Goal: Task Accomplishment & Management: Manage account settings

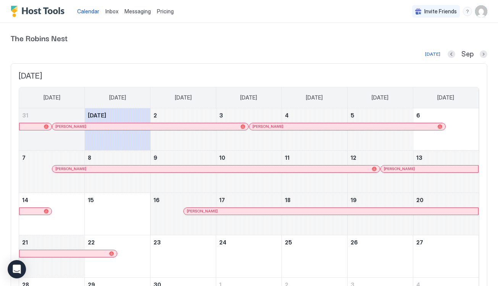
click at [138, 12] on span "Messaging" at bounding box center [137, 11] width 26 height 6
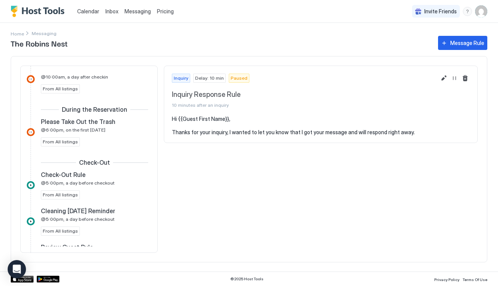
scroll to position [306, 0]
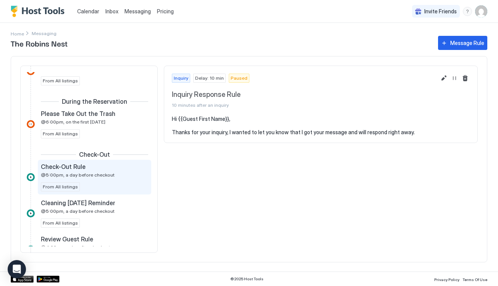
click at [76, 174] on span "@5:00pm, a day before checkout" at bounding box center [78, 175] width 74 height 6
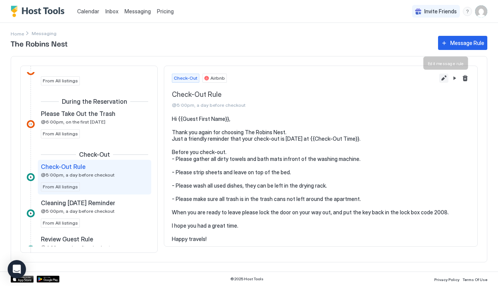
click at [443, 79] on button "Edit message rule" at bounding box center [443, 78] width 9 height 9
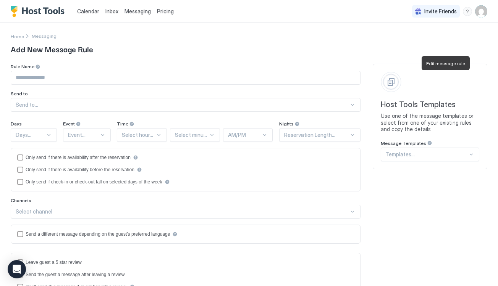
type input "**********"
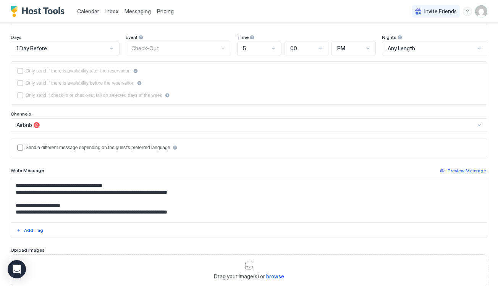
scroll to position [10, 0]
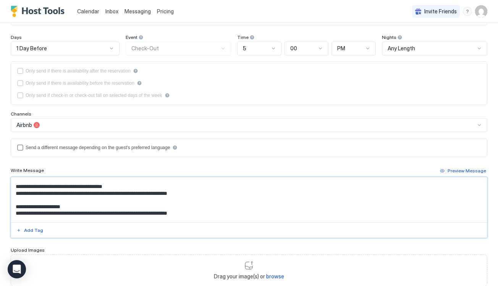
click at [198, 194] on textarea "**********" at bounding box center [248, 199] width 475 height 45
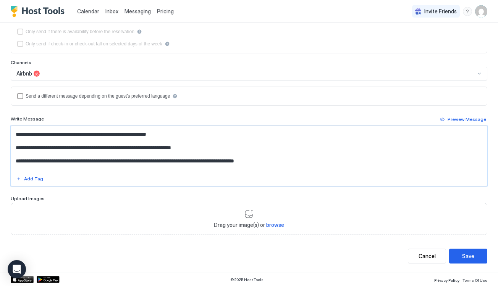
scroll to position [84, 0]
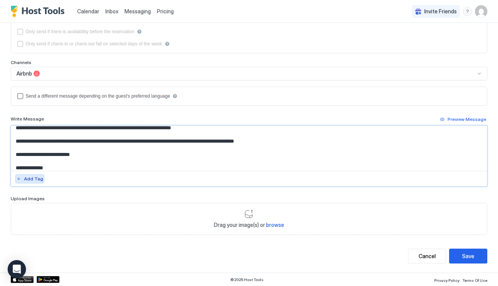
click at [22, 179] on button "Add Tag" at bounding box center [29, 178] width 29 height 9
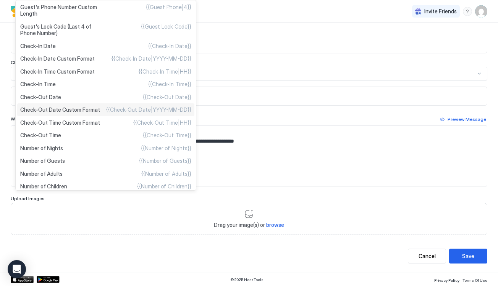
scroll to position [61, 0]
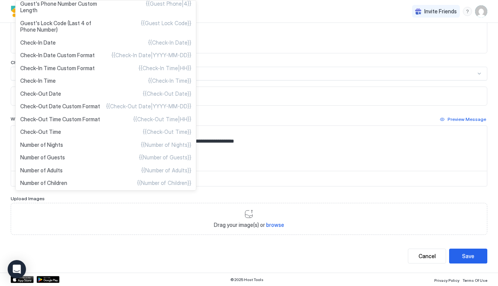
click at [235, 159] on div at bounding box center [249, 143] width 498 height 286
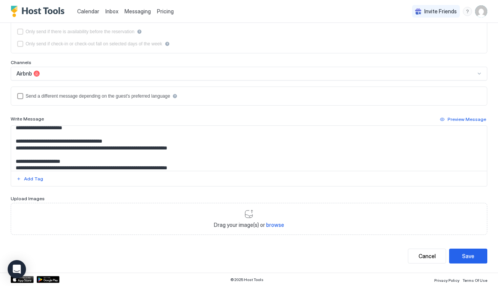
scroll to position [0, 0]
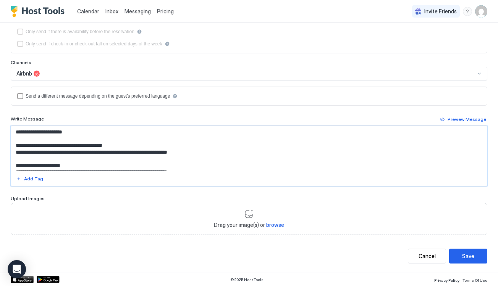
click at [200, 151] on textarea "**********" at bounding box center [248, 148] width 475 height 45
click at [23, 178] on button "Add Tag" at bounding box center [29, 178] width 29 height 9
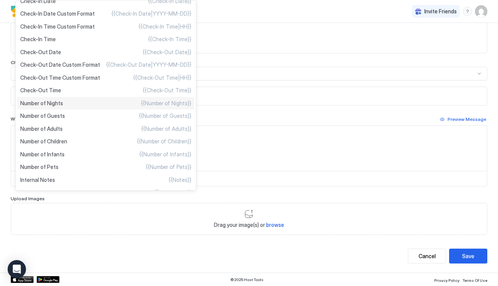
scroll to position [110, 0]
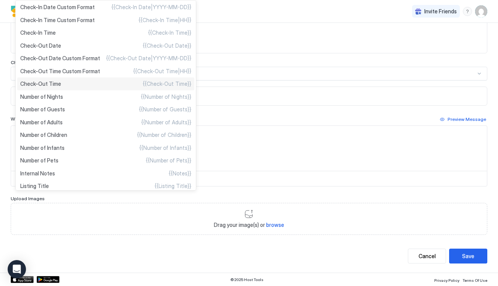
click at [51, 82] on span "Check-Out Time" at bounding box center [40, 84] width 41 height 7
type textarea "**********"
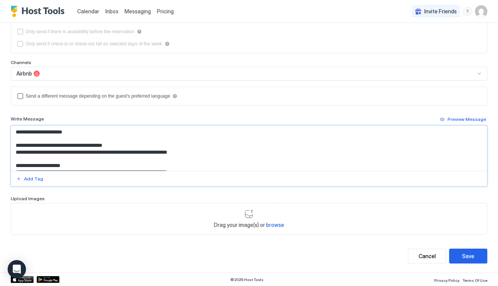
click at [209, 155] on textarea "**********" at bounding box center [248, 148] width 475 height 45
click at [475, 256] on button "Save" at bounding box center [468, 256] width 38 height 15
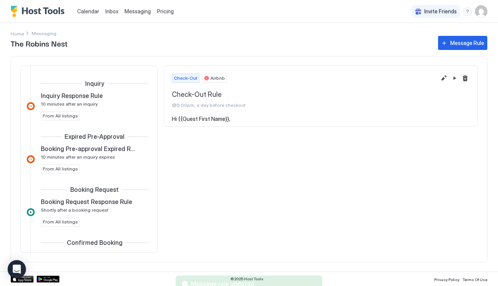
scroll to position [324, 0]
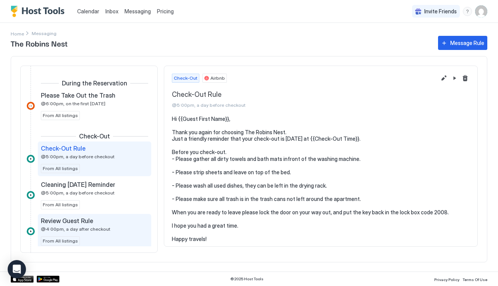
click at [100, 228] on span "@4:00pm, a day after checkout" at bounding box center [75, 229] width 69 height 6
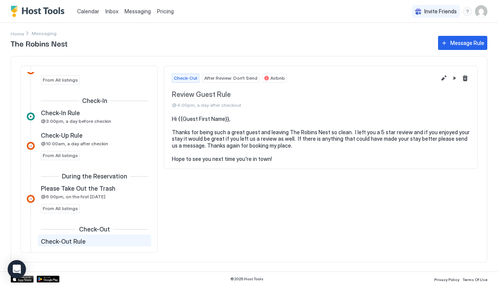
scroll to position [230, 0]
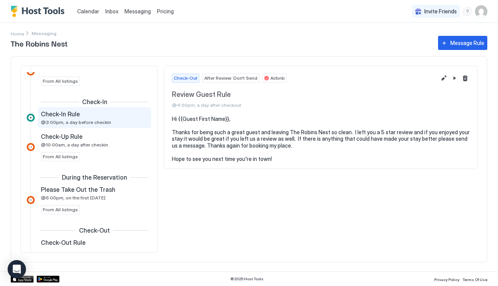
click at [101, 118] on div "Check-In Rule" at bounding box center [89, 114] width 97 height 8
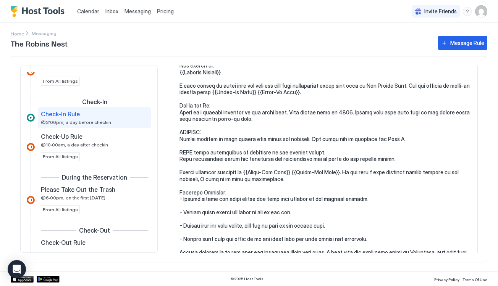
scroll to position [72, 0]
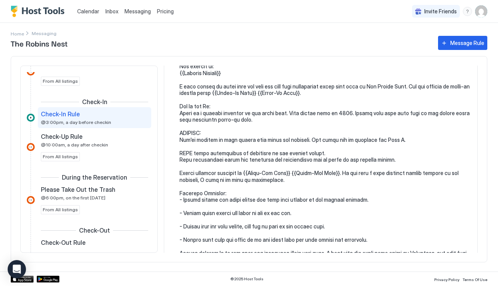
click at [296, 168] on pre at bounding box center [324, 153] width 290 height 221
click at [296, 170] on pre at bounding box center [324, 153] width 290 height 221
click at [298, 170] on pre at bounding box center [324, 153] width 290 height 221
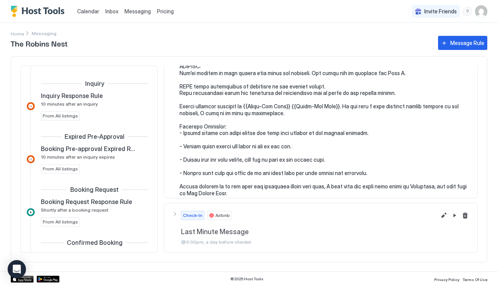
scroll to position [139, 0]
